Goal: Find specific page/section

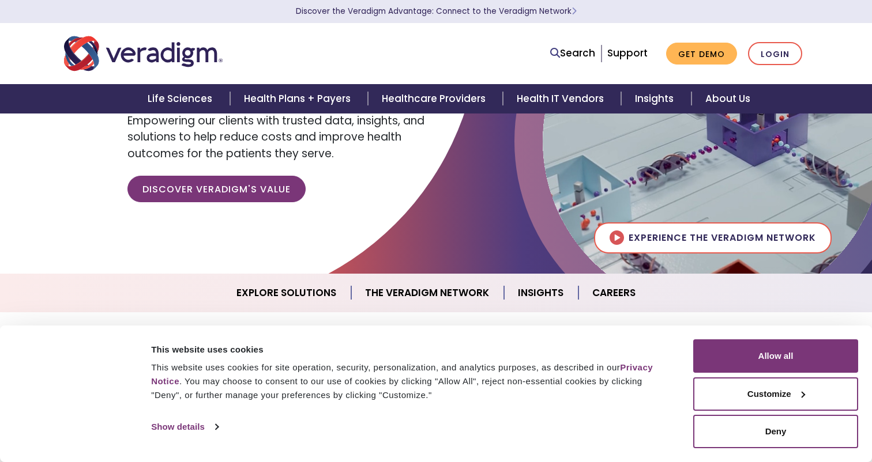
scroll to position [140, 0]
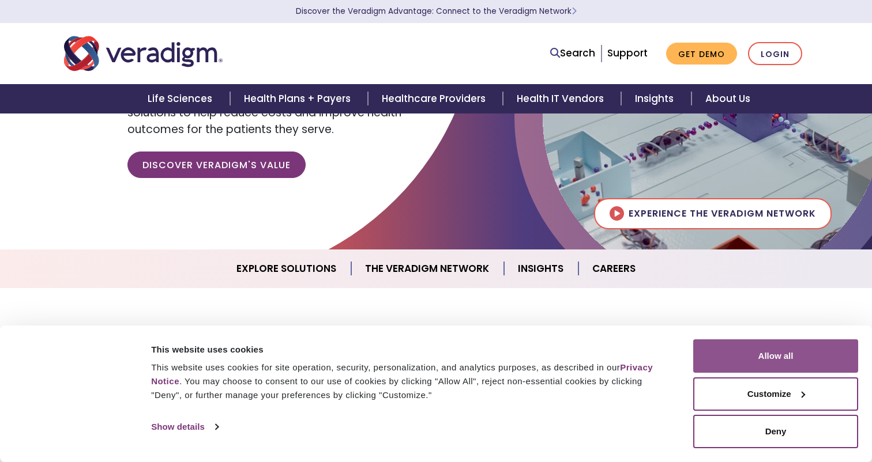
click at [727, 350] on button "Allow all" at bounding box center [775, 356] width 165 height 33
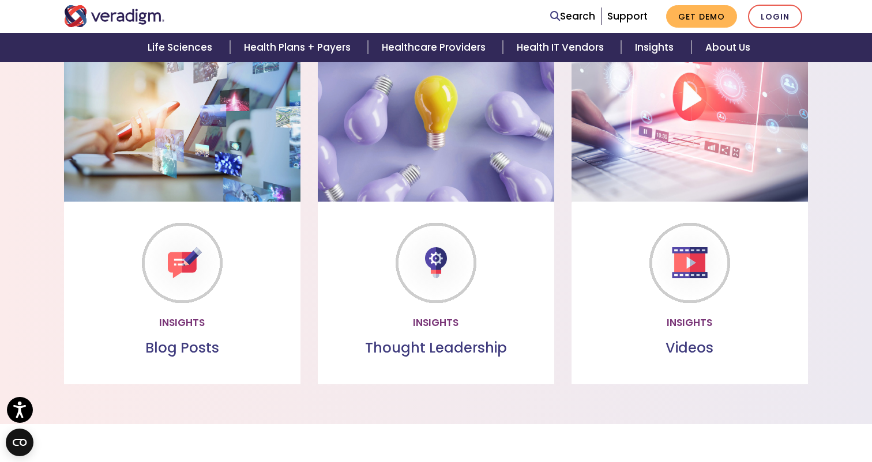
scroll to position [970, 0]
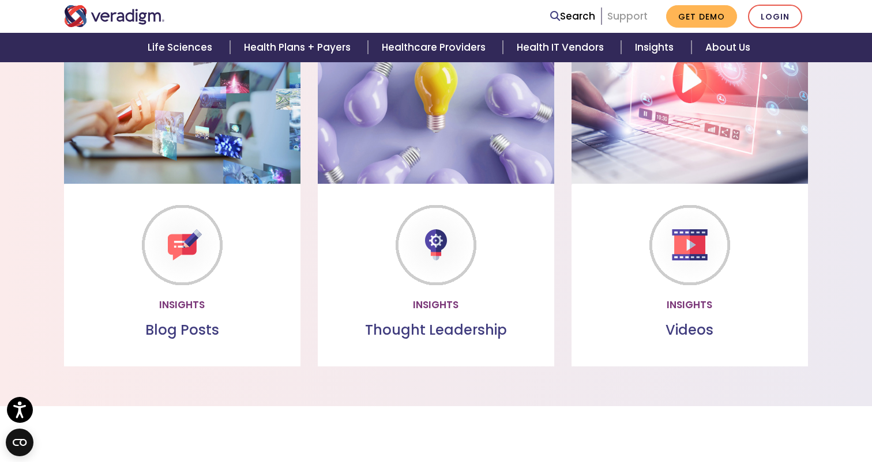
click at [639, 13] on link "Support" at bounding box center [627, 16] width 40 height 14
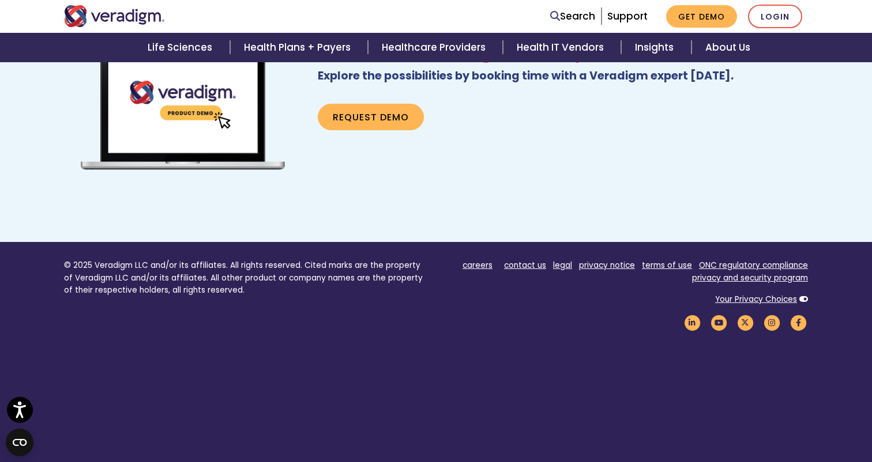
scroll to position [813, 0]
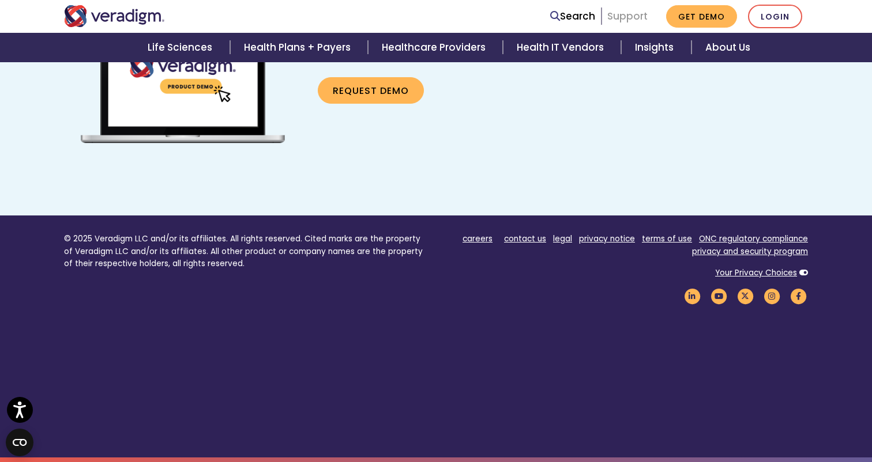
click at [625, 17] on link "Support" at bounding box center [627, 16] width 40 height 14
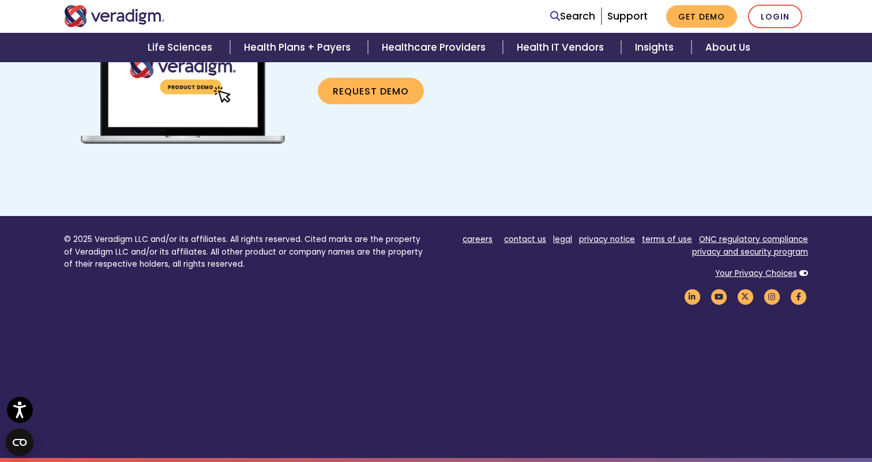
scroll to position [813, 0]
